Goal: Task Accomplishment & Management: Use online tool/utility

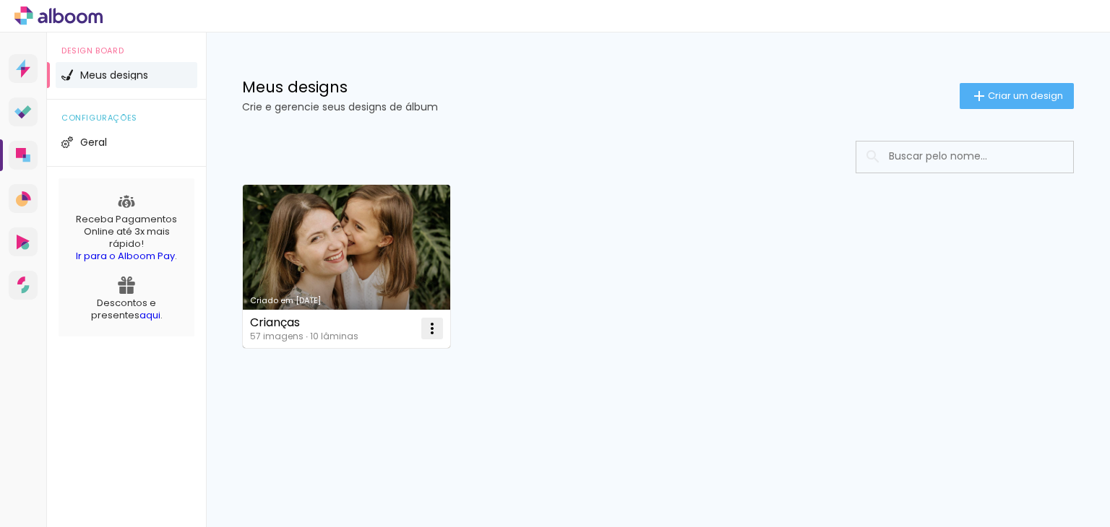
click at [431, 333] on iron-icon at bounding box center [431, 328] width 17 height 17
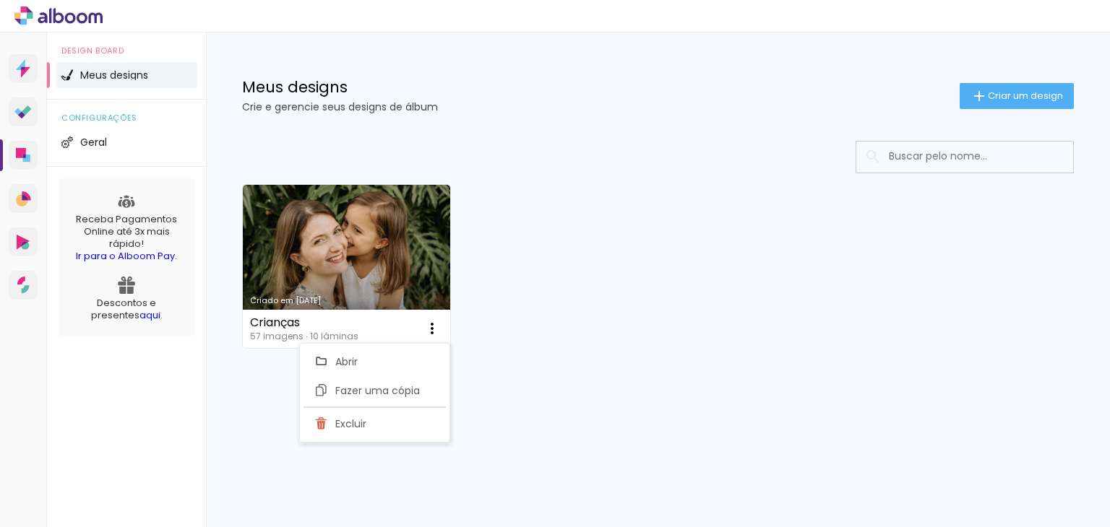
click at [569, 316] on div "Criado em [DATE] Crianças 57 imagens ∙ 10 lâminas Abrir Fazer uma cópia Excluir" at bounding box center [658, 266] width 845 height 176
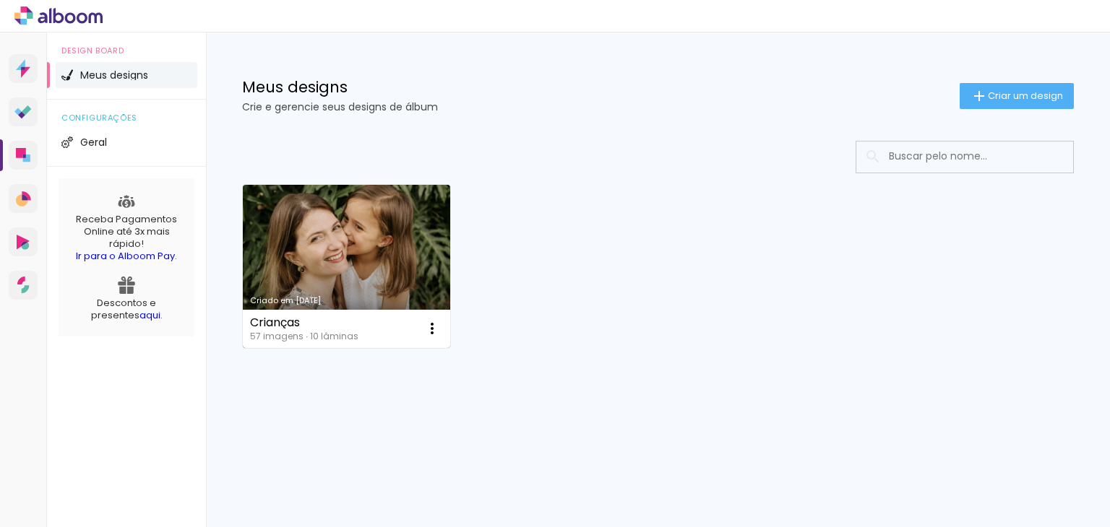
click at [362, 243] on link "Criado em [DATE]" at bounding box center [346, 266] width 207 height 163
